Goal: Task Accomplishment & Management: Manage account settings

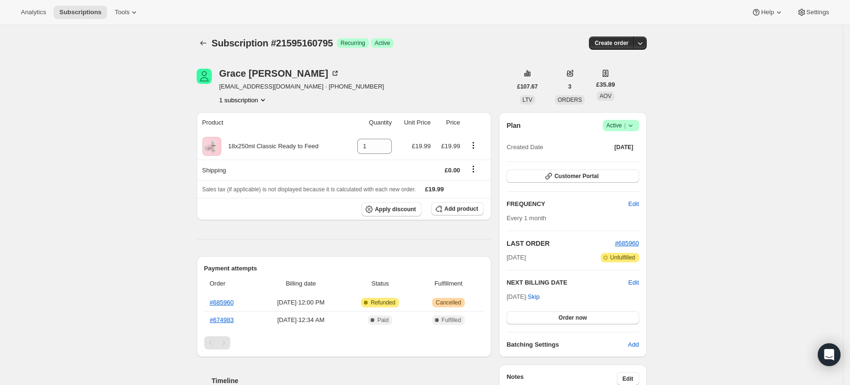
click at [636, 127] on icon at bounding box center [630, 125] width 9 height 9
click at [626, 160] on span "Cancel subscription" at bounding box center [625, 160] width 54 height 7
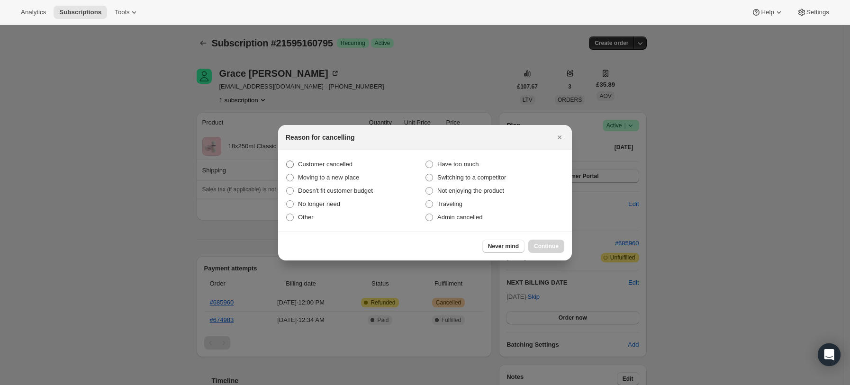
click at [321, 163] on span "Customer cancelled" at bounding box center [325, 164] width 55 height 7
click at [287, 161] on input "Customer cancelled" at bounding box center [286, 161] width 0 height 0
radio input "true"
click at [547, 246] on span "Continue" at bounding box center [546, 247] width 25 height 8
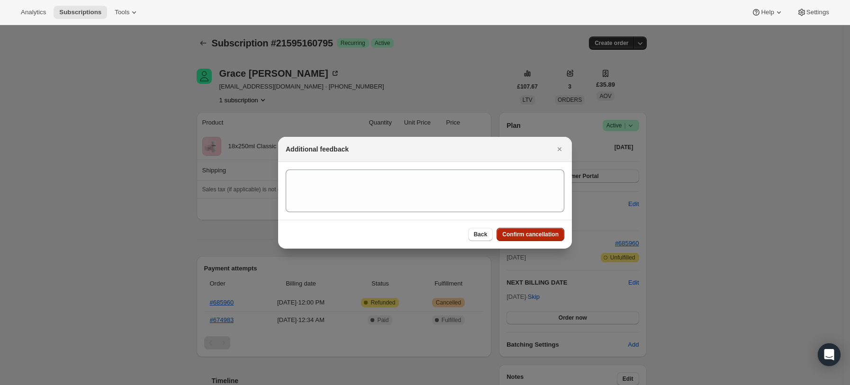
click at [554, 235] on span "Confirm cancellation" at bounding box center [530, 235] width 56 height 8
